Goal: Find specific page/section: Find specific page/section

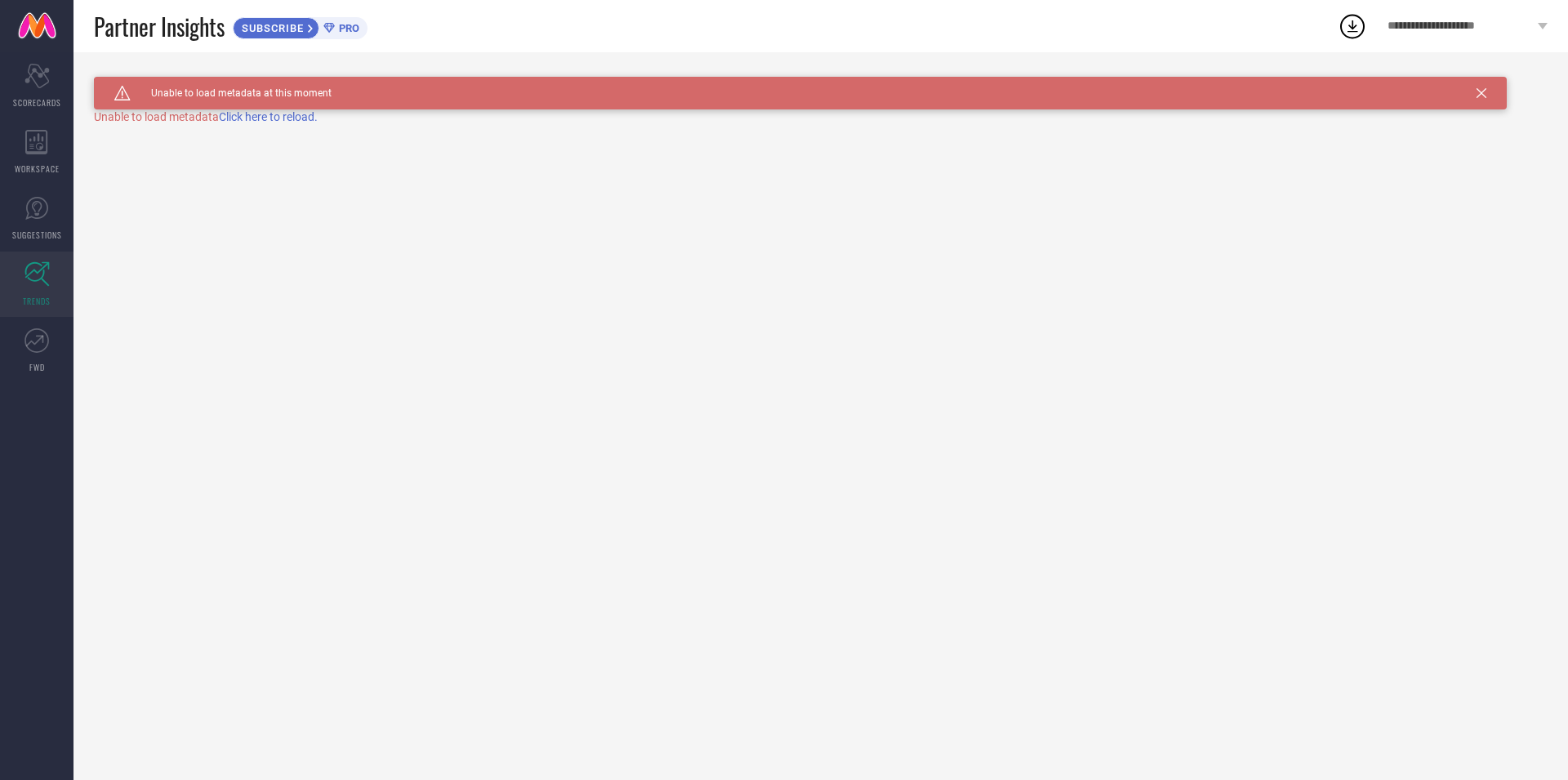
click at [36, 230] on span "SUGGESTIONS" at bounding box center [37, 235] width 50 height 12
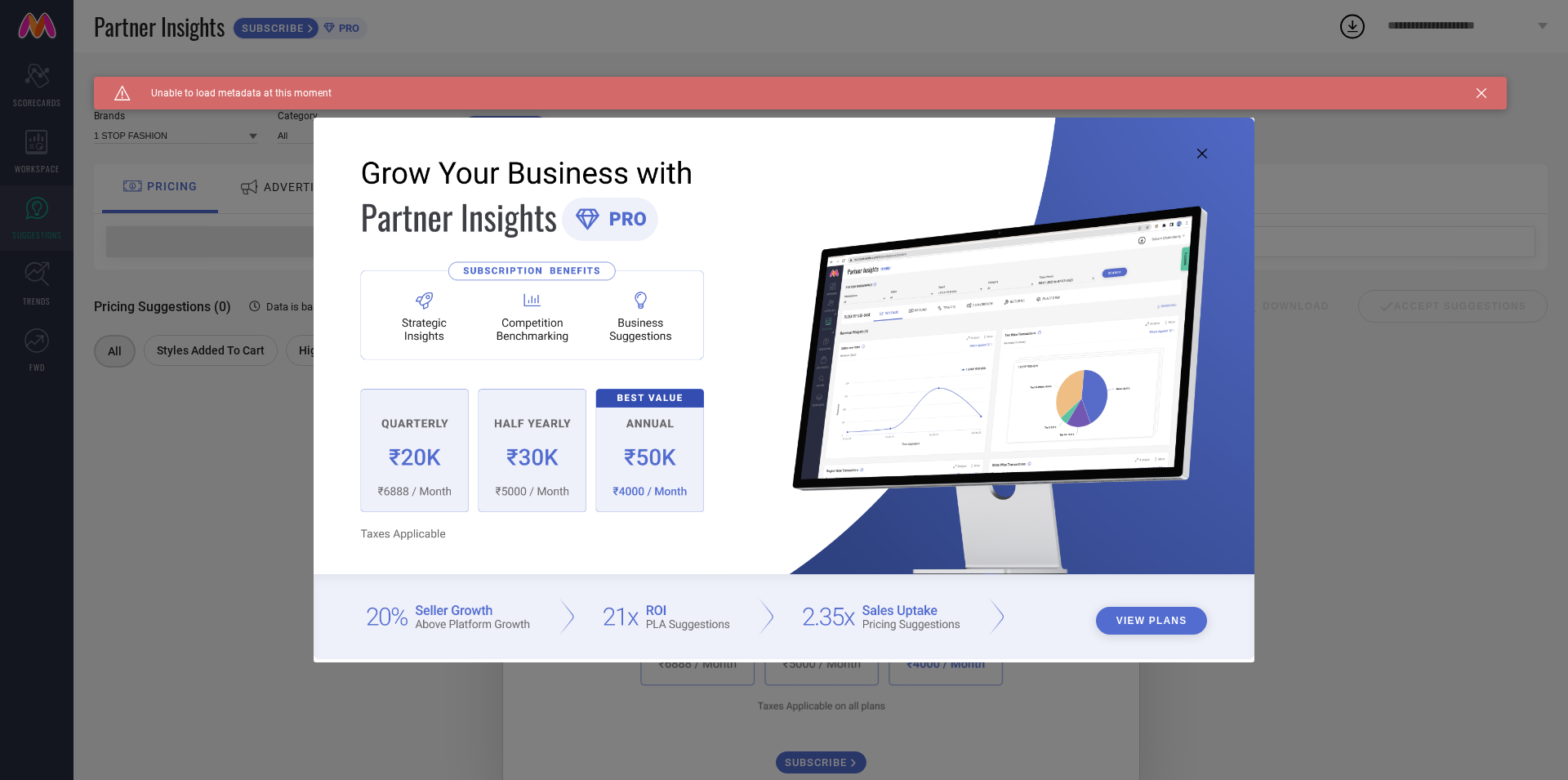
click at [1205, 156] on icon at bounding box center [1201, 153] width 10 height 10
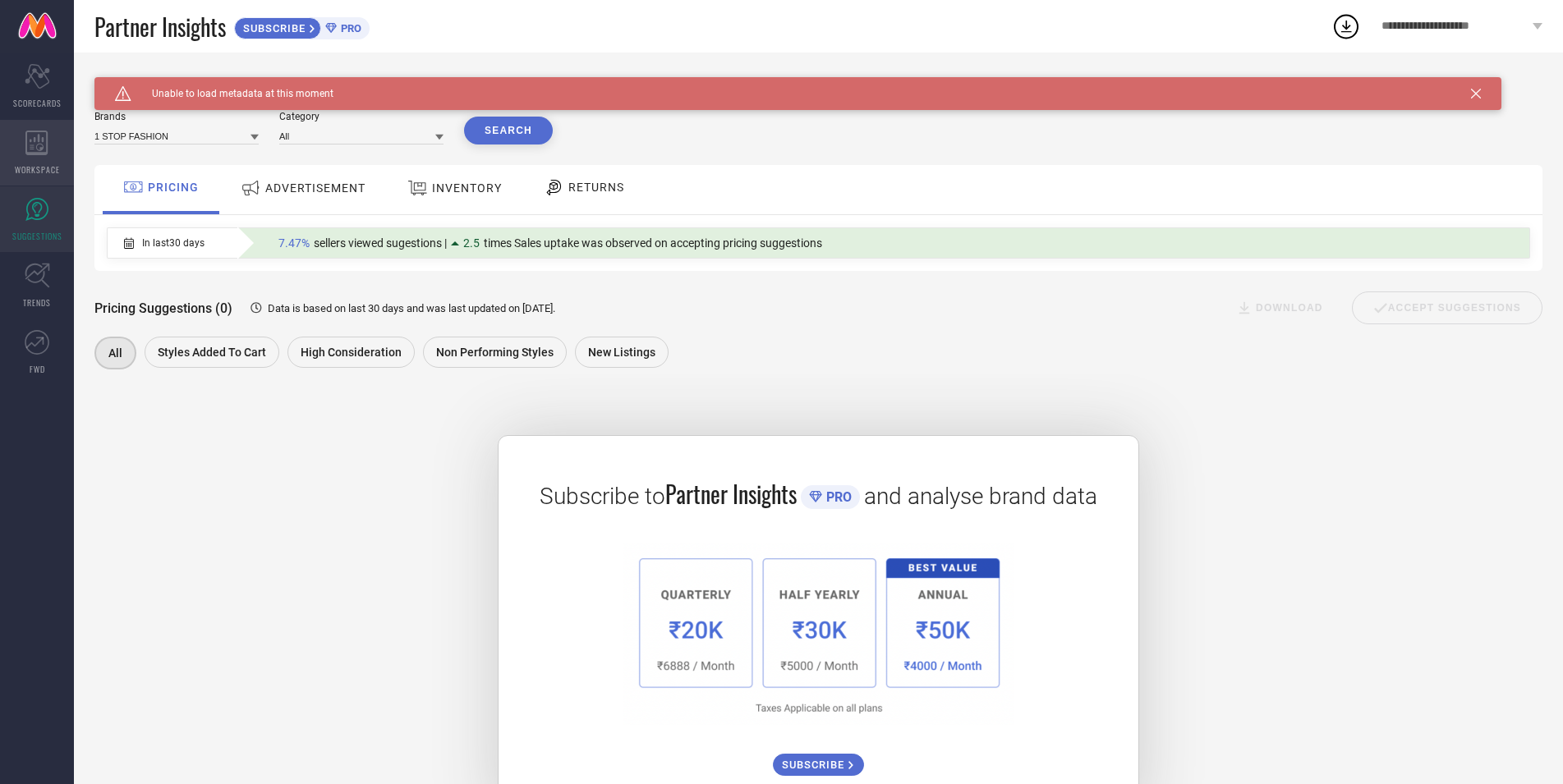
click at [10, 138] on div "WORKSPACE" at bounding box center [37, 152] width 74 height 65
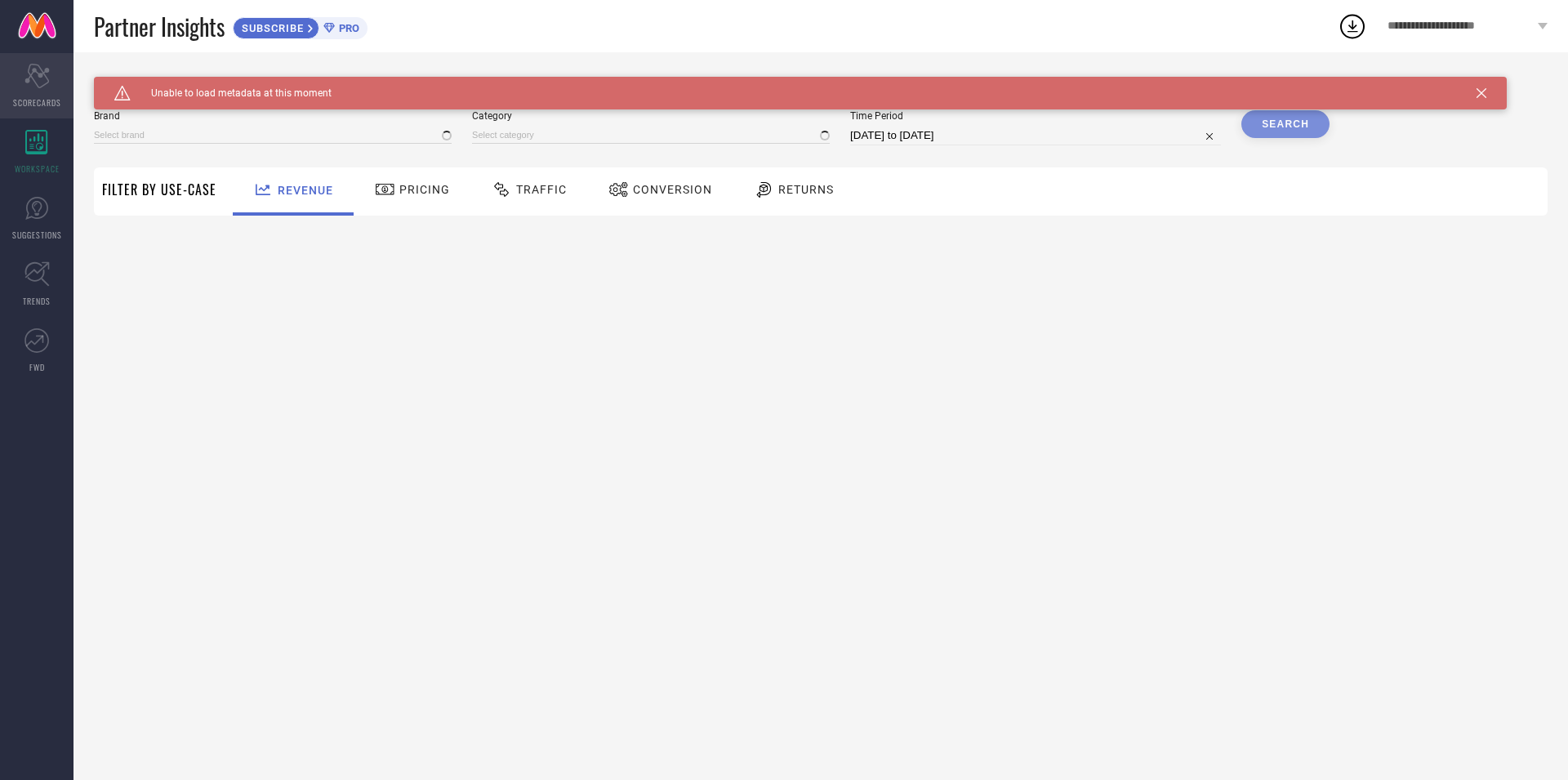
type input "1 STOP FASHION"
type input "All"
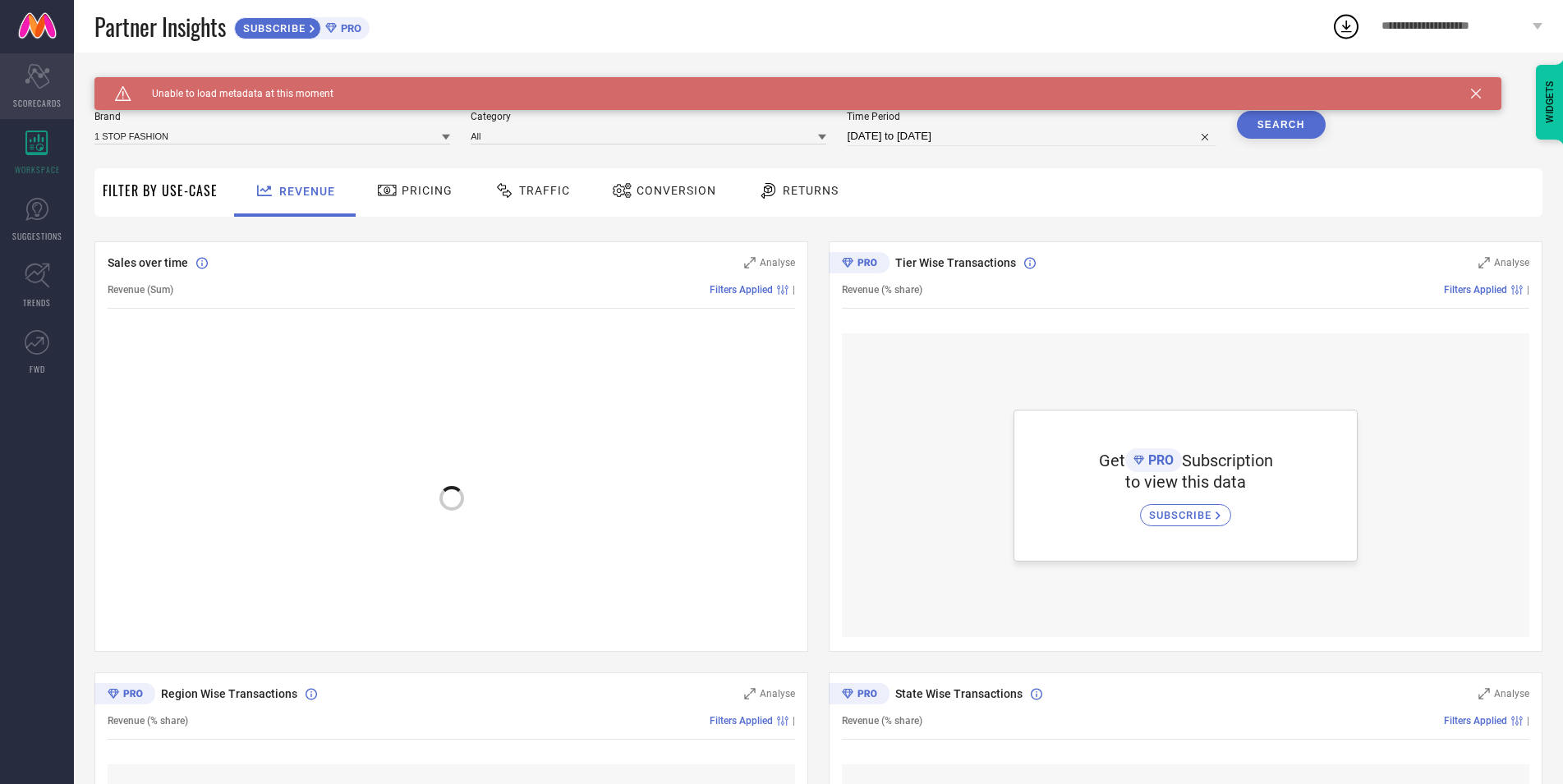
click at [30, 101] on span "SCORECARDS" at bounding box center [38, 103] width 48 height 13
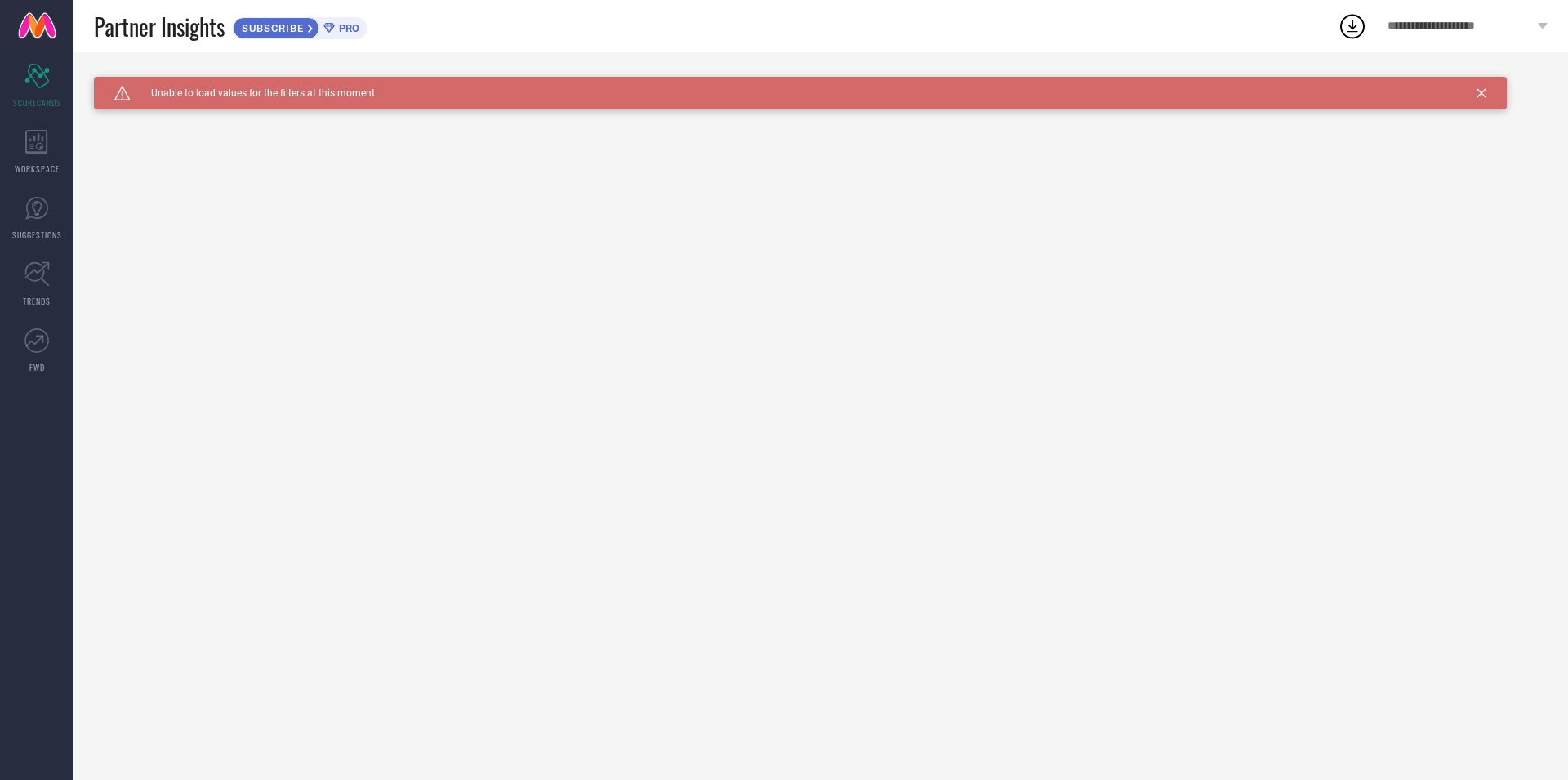
click at [1477, 99] on div "Caution Created with Sketch. Unable to load values for the filters at this mome…" at bounding box center [801, 93] width 1413 height 33
click at [1488, 29] on span "**********" at bounding box center [1460, 27] width 146 height 14
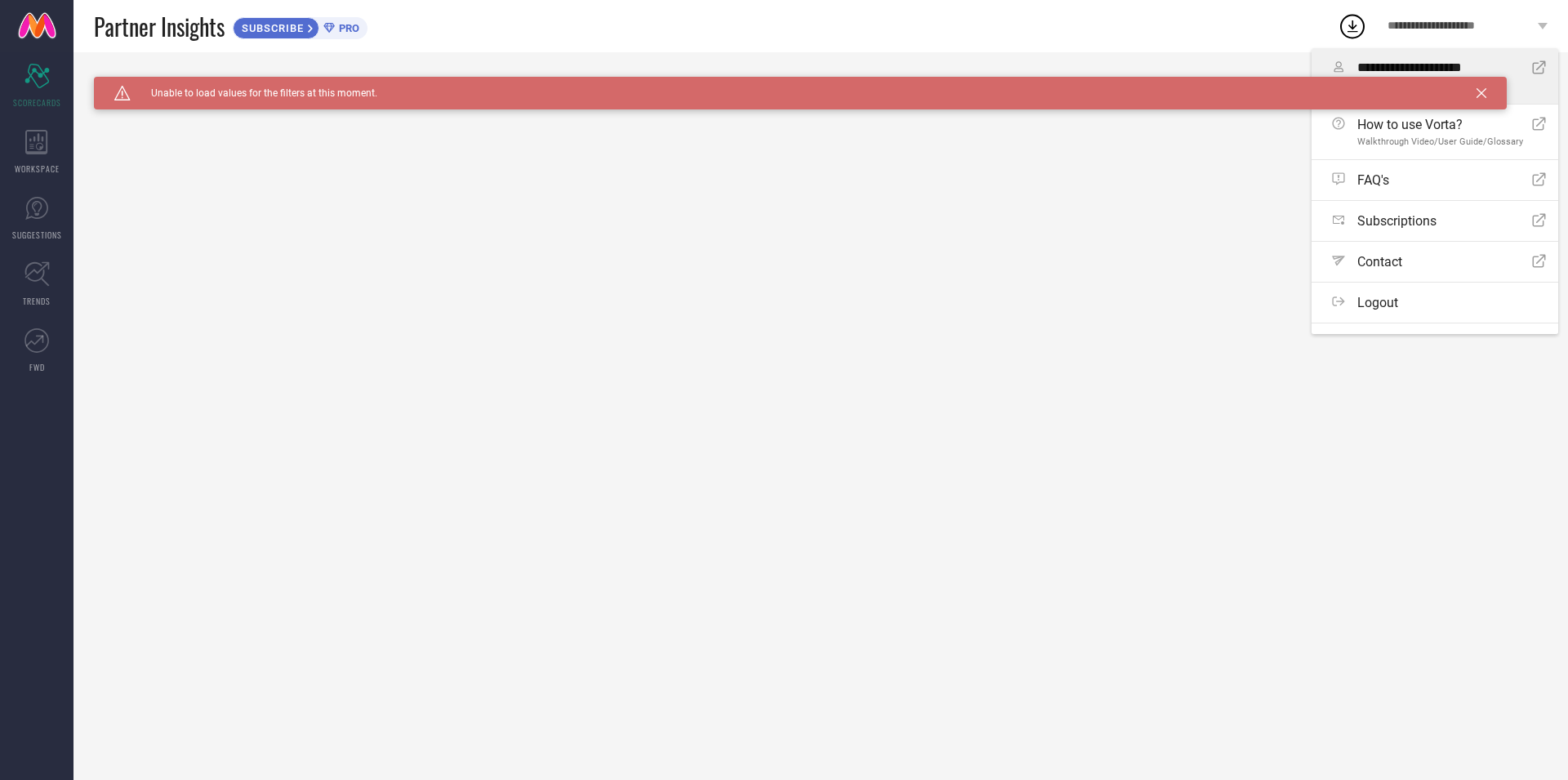
click at [1532, 62] on icon "Open Icon" at bounding box center [1540, 68] width 14 height 14
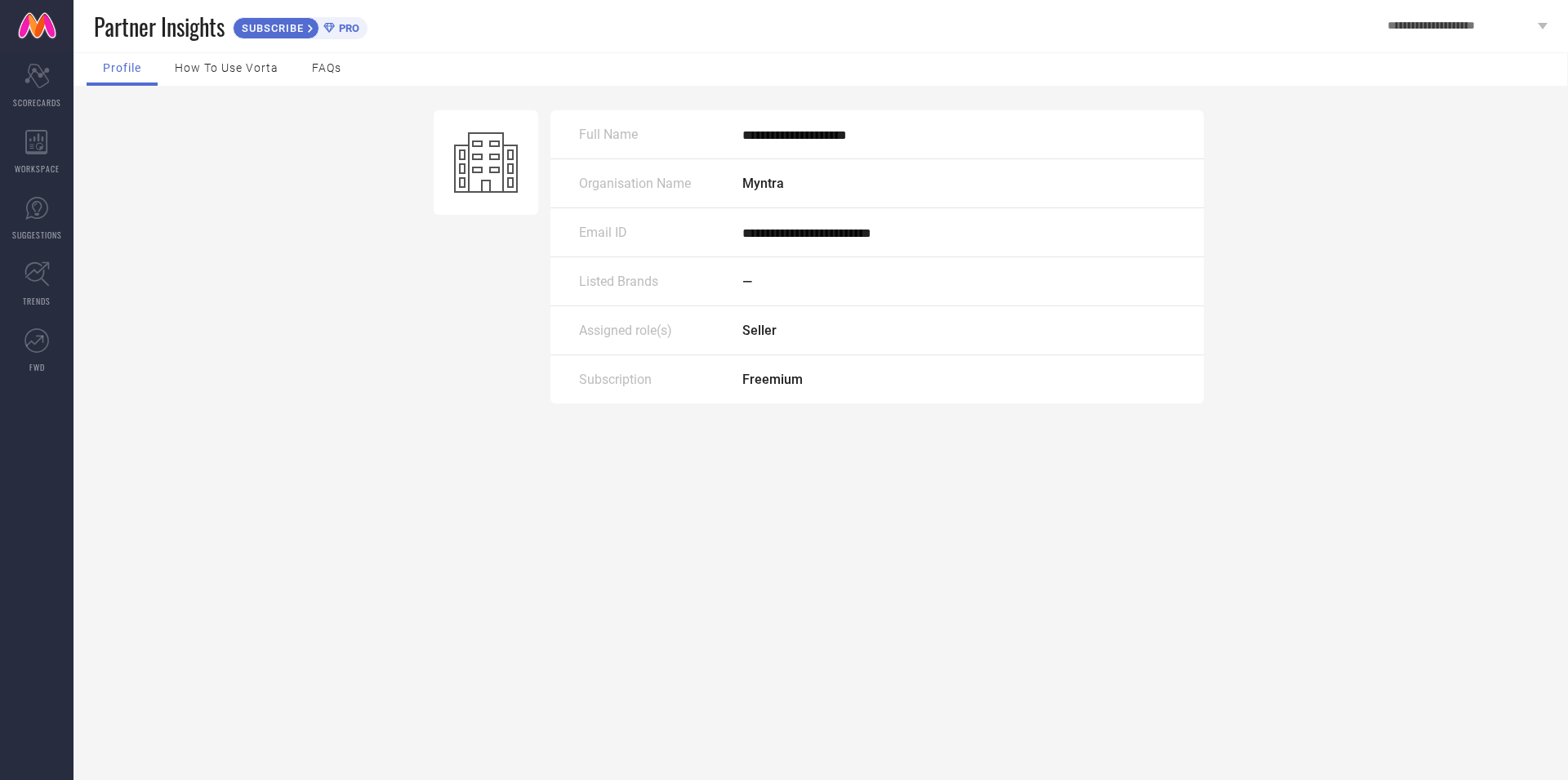
click at [1495, 32] on span "**********" at bounding box center [1460, 27] width 146 height 14
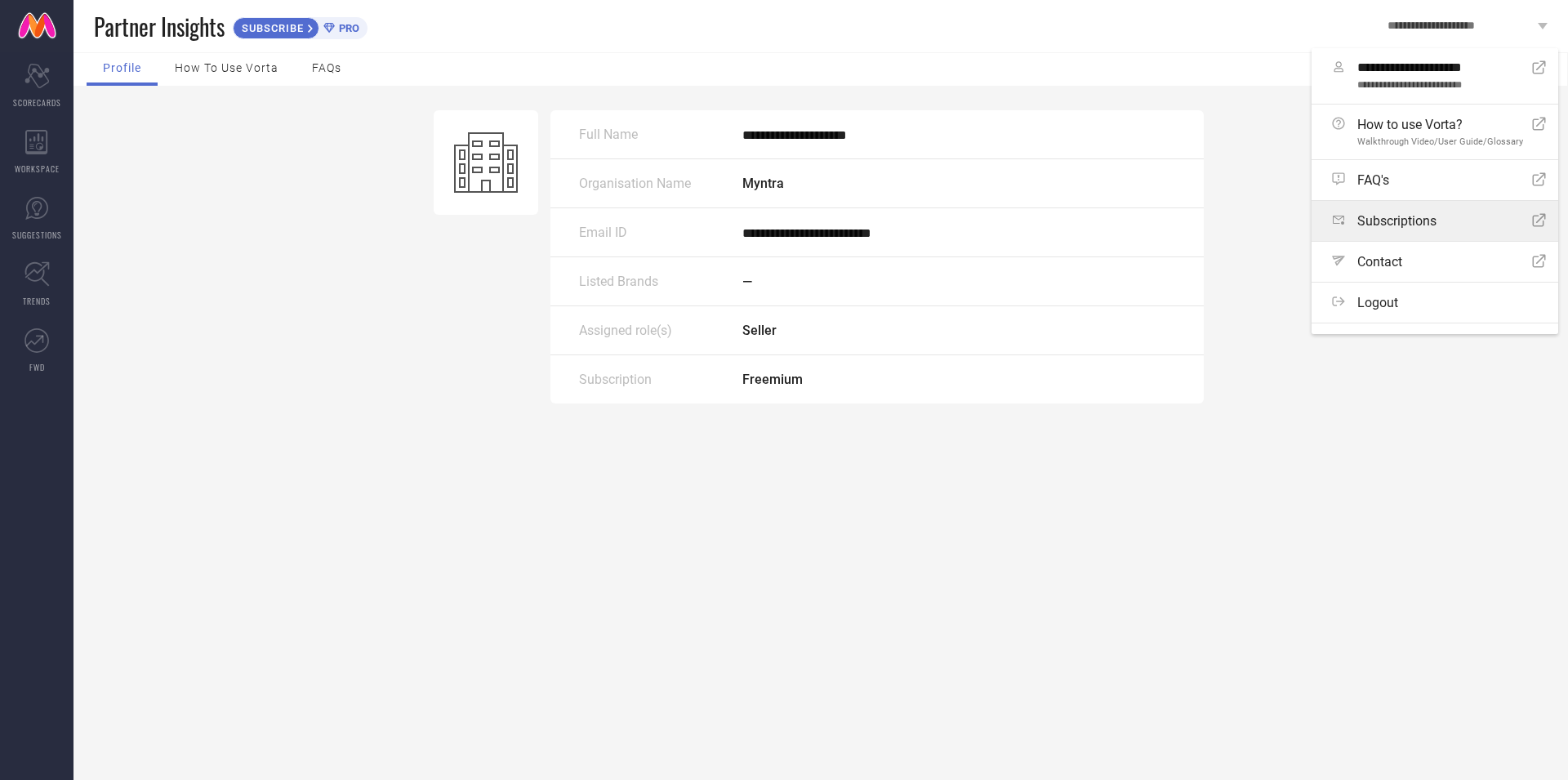
click at [1403, 228] on span "Subscriptions" at bounding box center [1396, 221] width 79 height 15
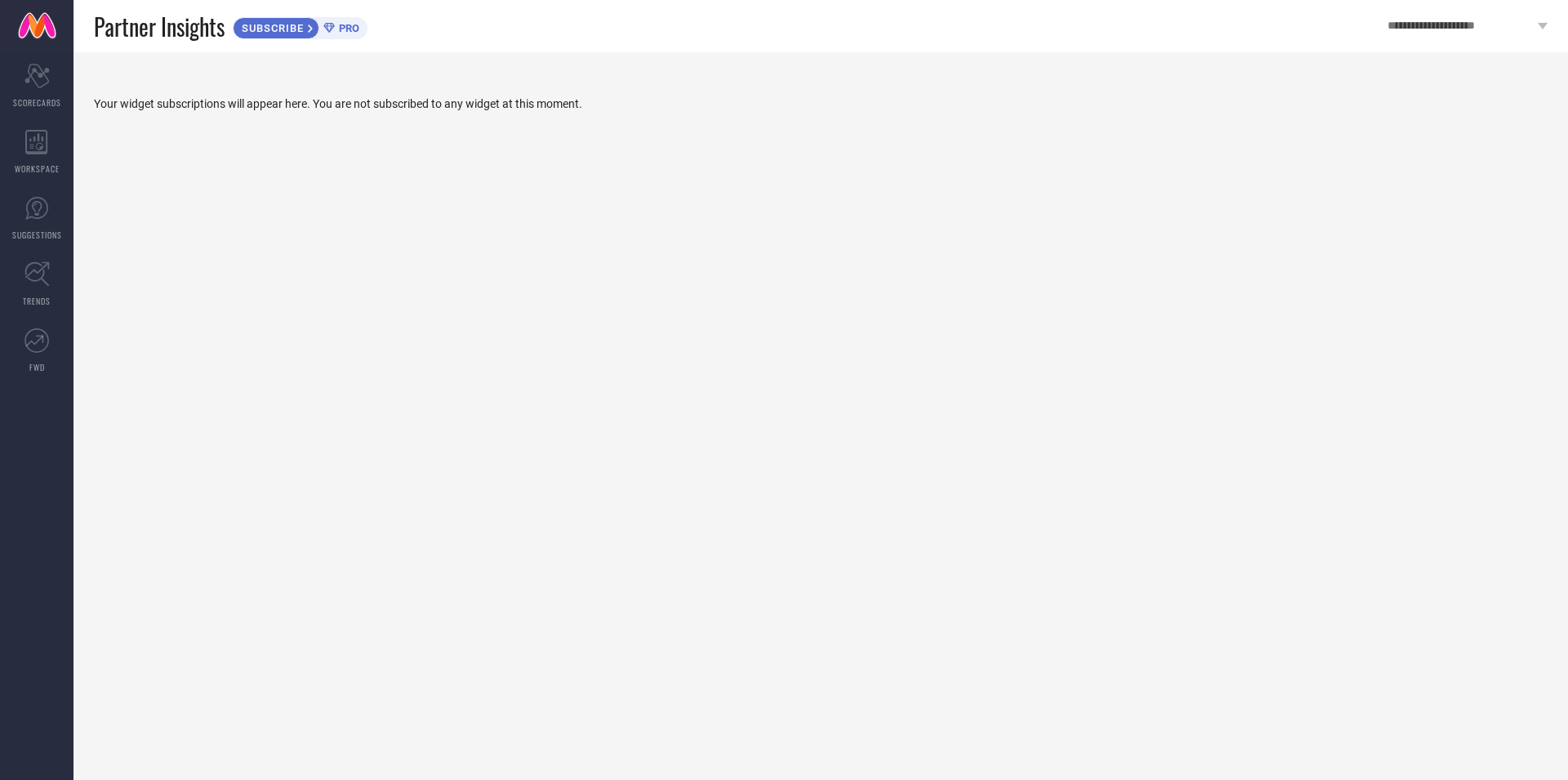
click at [1508, 32] on span "**********" at bounding box center [1460, 27] width 146 height 14
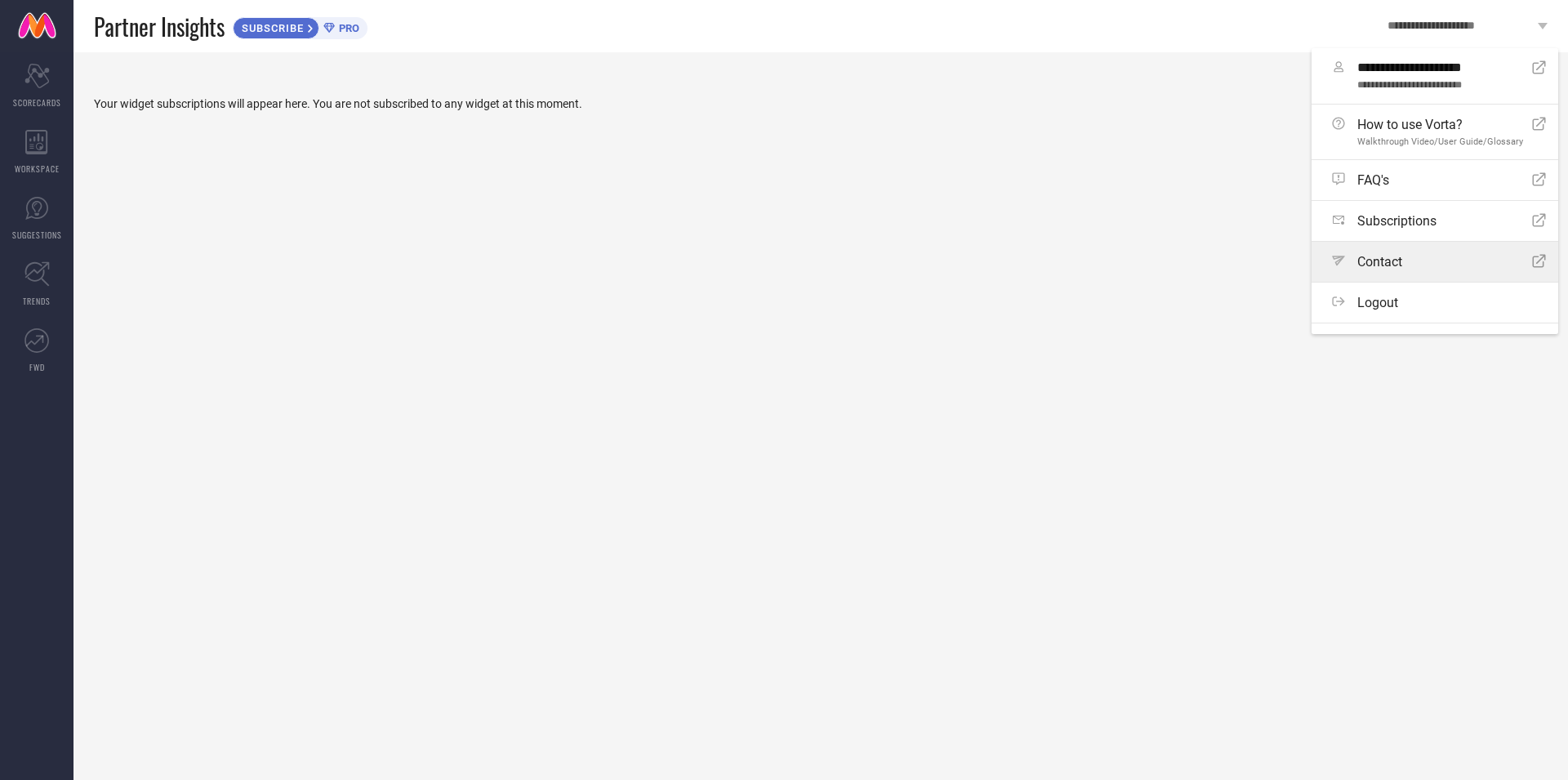
click at [1422, 263] on link "Path Contact Open Icon" at bounding box center [1435, 262] width 247 height 40
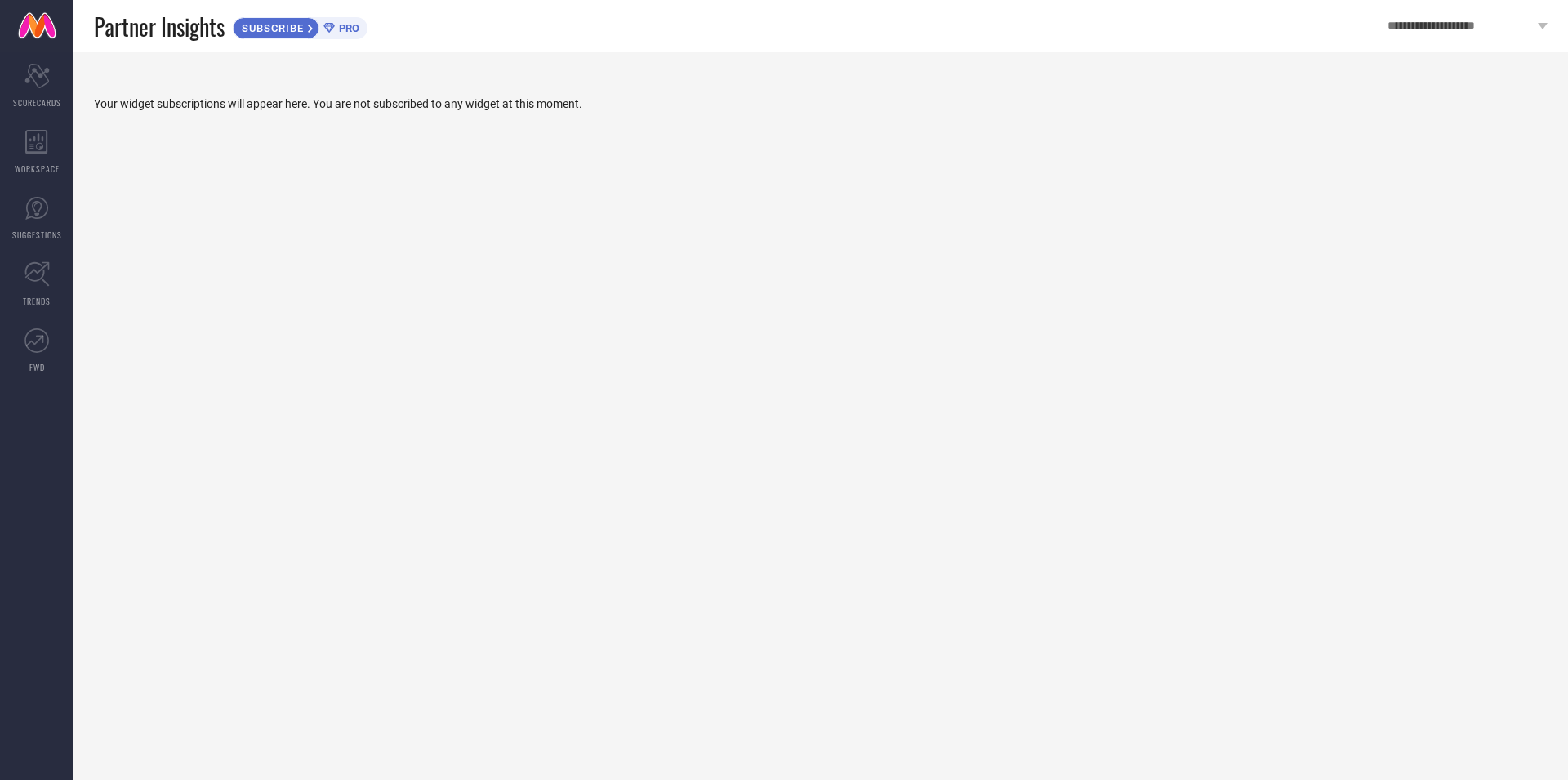
click at [1237, 94] on div "Your widget subscriptions will appear here. You are not subscribed to any widge…" at bounding box center [820, 93] width 1453 height 34
drag, startPoint x: 48, startPoint y: 93, endPoint x: 88, endPoint y: 65, distance: 48.8
click at [48, 93] on div "Scorecard SCORECARDS" at bounding box center [36, 85] width 74 height 65
